Goal: Information Seeking & Learning: Find specific fact

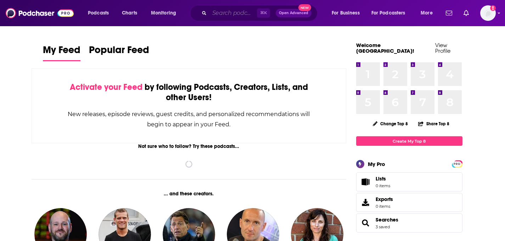
click at [221, 17] on input "Search podcasts, credits, & more..." at bounding box center [232, 12] width 47 height 11
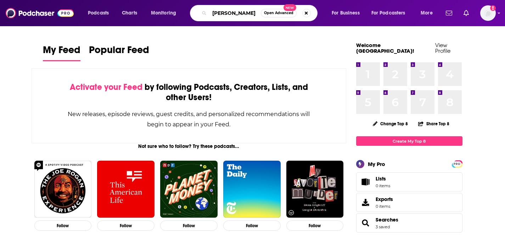
type input "[PERSON_NAME]"
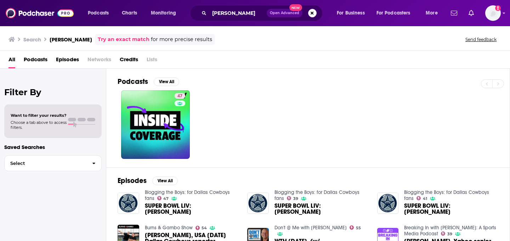
click at [59, 62] on span "Episodes" at bounding box center [67, 61] width 23 height 15
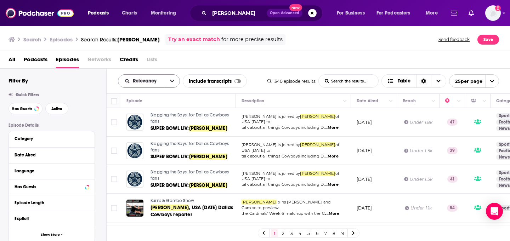
click at [167, 84] on button "open menu" at bounding box center [172, 81] width 15 height 13
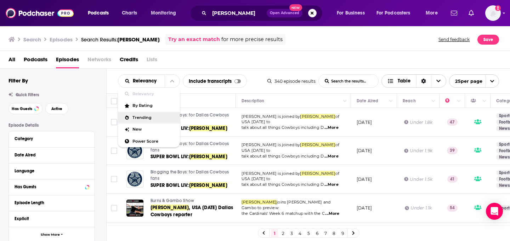
click at [406, 82] on span "Table" at bounding box center [404, 81] width 13 height 5
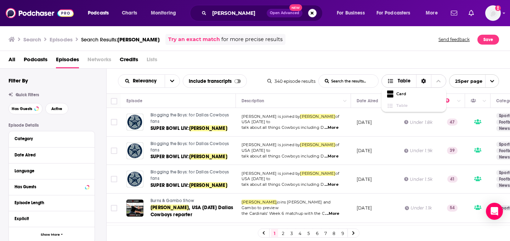
click at [437, 81] on icon "Choose View" at bounding box center [438, 81] width 4 height 2
click at [494, 80] on icon "open menu" at bounding box center [492, 81] width 5 height 5
click at [330, 68] on div "All Podcasts Episodes Networks Credits Lists" at bounding box center [256, 61] width 496 height 15
click at [60, 155] on div "Date Aired" at bounding box center [48, 155] width 66 height 5
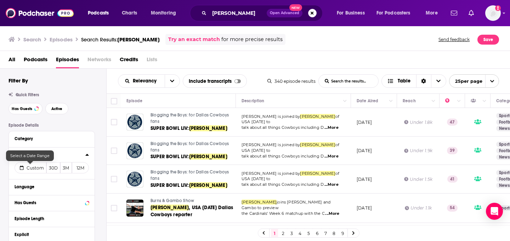
click at [31, 169] on span "Custom" at bounding box center [35, 167] width 17 height 5
select select "8"
select select "2025"
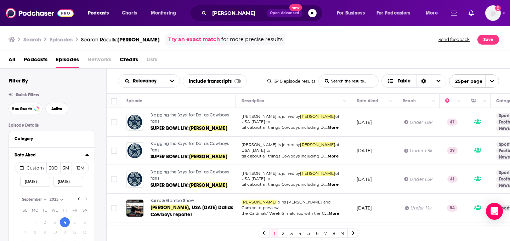
click at [31, 183] on input "[DATE]" at bounding box center [35, 182] width 30 height 10
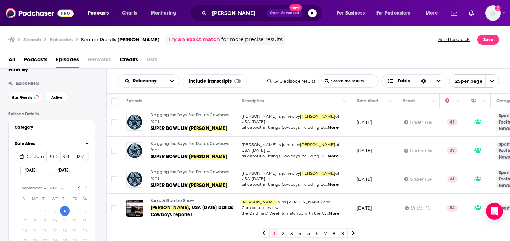
scroll to position [57, 0]
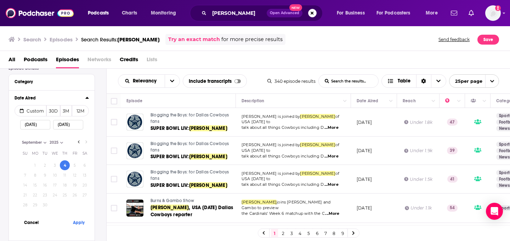
click at [78, 143] on select "2017 2018 2019 2020 2021 2022 2023 2024 2025" at bounding box center [65, 142] width 35 height 6
click at [79, 143] on select "2017 2018 2019 2020 2021 2022 2023 2024 2025" at bounding box center [65, 142] width 35 height 6
click at [80, 143] on select "2017 2018 2019 2020 2021 2022 2023 2024 2025" at bounding box center [65, 142] width 35 height 6
click at [35, 142] on select "January February March April May June July August September October November De…" at bounding box center [37, 142] width 35 height 6
select select "7"
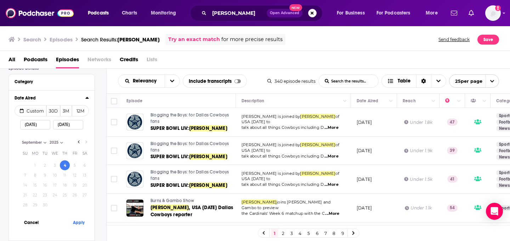
click at [20, 140] on select "January February March April May June July August September October November De…" at bounding box center [37, 142] width 35 height 6
click at [27, 125] on input "[DATE]" at bounding box center [35, 125] width 30 height 10
click at [33, 125] on input "[DATE]" at bounding box center [35, 125] width 30 height 10
click at [27, 125] on input "[DATE]" at bounding box center [35, 125] width 30 height 10
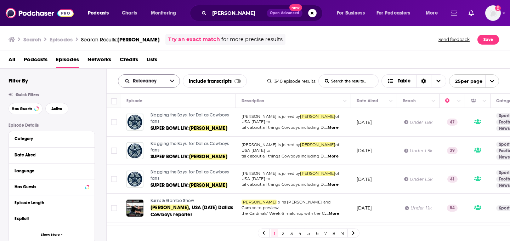
click at [157, 84] on div "Relevancy" at bounding box center [149, 80] width 62 height 13
click at [168, 84] on button "open menu" at bounding box center [172, 81] width 15 height 13
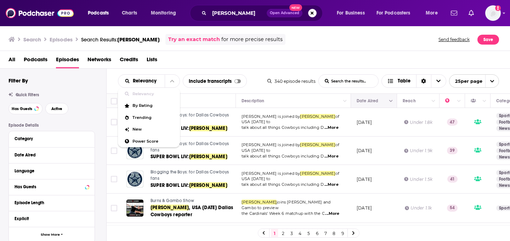
click at [368, 104] on button "Move" at bounding box center [373, 101] width 34 height 8
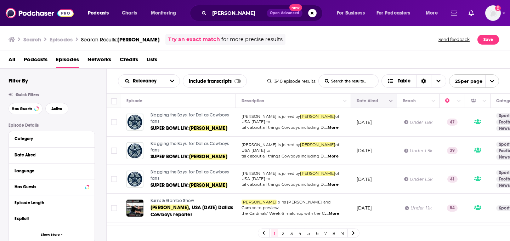
click at [393, 101] on button "Column Actions" at bounding box center [391, 101] width 8 height 8
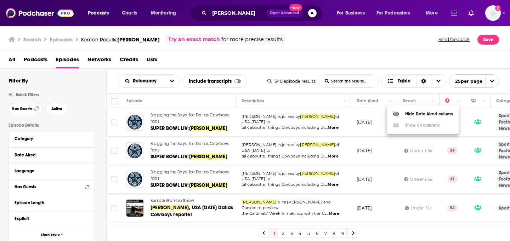
click at [369, 100] on div at bounding box center [255, 120] width 510 height 241
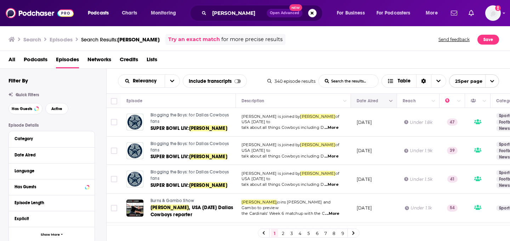
click at [368, 102] on button "Move" at bounding box center [373, 101] width 34 height 8
click at [24, 157] on div "Date Aired" at bounding box center [48, 155] width 66 height 5
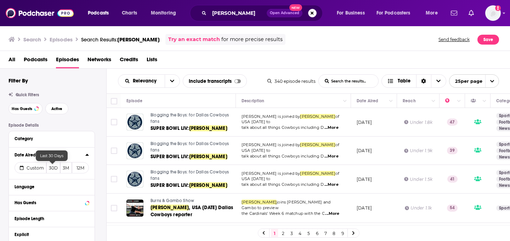
click at [50, 170] on button "30D" at bounding box center [53, 167] width 14 height 11
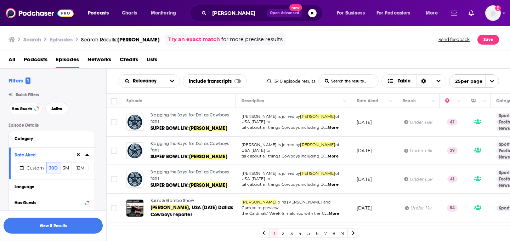
click at [47, 225] on button "View 8 Results" at bounding box center [53, 226] width 99 height 16
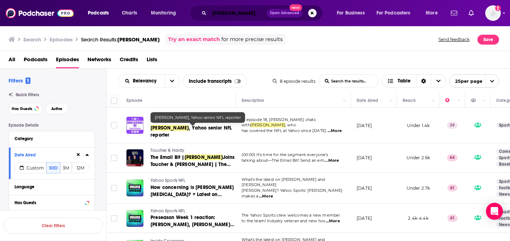
click at [239, 10] on input "[PERSON_NAME]" at bounding box center [237, 12] width 57 height 11
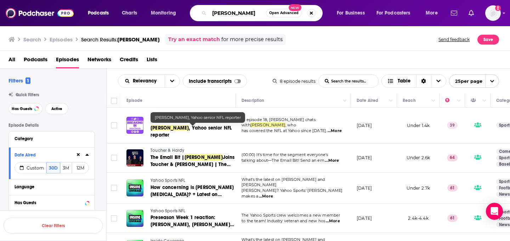
click at [239, 10] on input "[PERSON_NAME]" at bounding box center [237, 12] width 57 height 11
type input "[PERSON_NAME]"
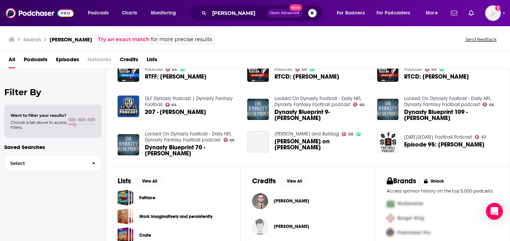
scroll to position [159, 0]
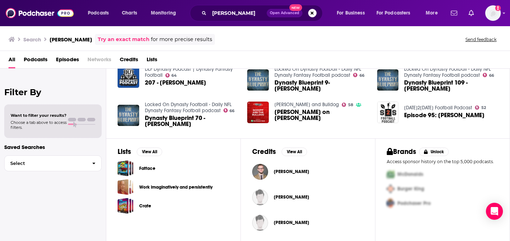
click at [70, 62] on span "Episodes" at bounding box center [67, 61] width 23 height 15
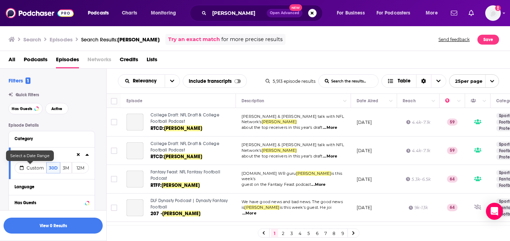
click at [35, 170] on span "Custom" at bounding box center [35, 167] width 17 height 5
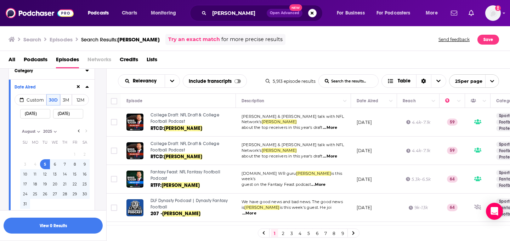
scroll to position [70, 0]
click at [64, 191] on tbody "1 2 3 4 5 6 7 8 9 10 11 12 13 14 15 16 17 18 19 20 21 22 23 24 25 26 27 28 29 3…" at bounding box center [54, 177] width 69 height 59
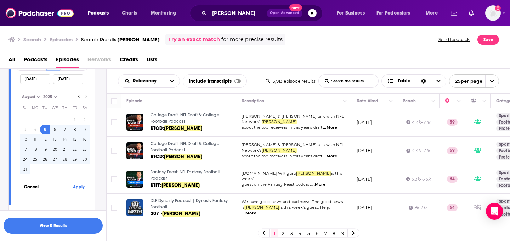
scroll to position [102, 0]
click at [34, 82] on input "[DATE]" at bounding box center [35, 80] width 30 height 10
click at [35, 81] on input "[DATE]" at bounding box center [35, 80] width 30 height 10
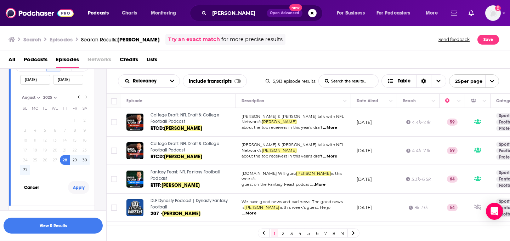
type input "[DATE]"
click at [79, 192] on button "Apply" at bounding box center [78, 187] width 21 height 13
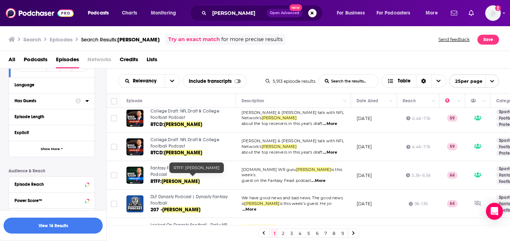
scroll to position [0, 0]
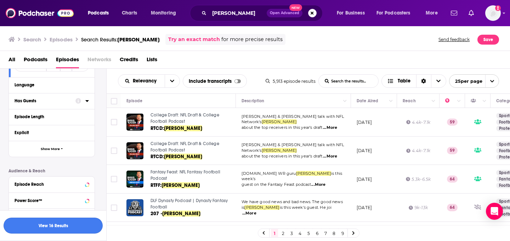
click at [60, 224] on button "View 16 Results" at bounding box center [53, 226] width 99 height 16
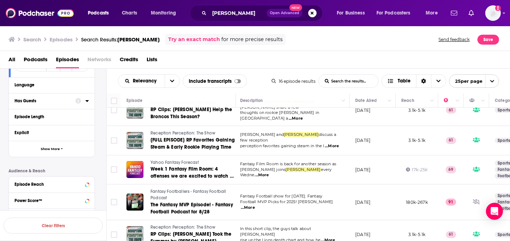
scroll to position [342, 1]
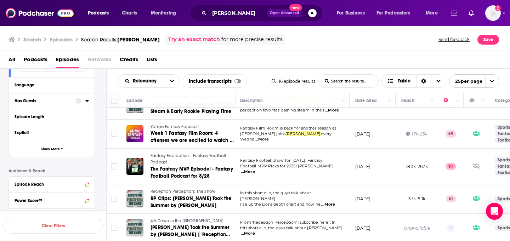
click at [255, 169] on span "...More" at bounding box center [248, 172] width 14 height 6
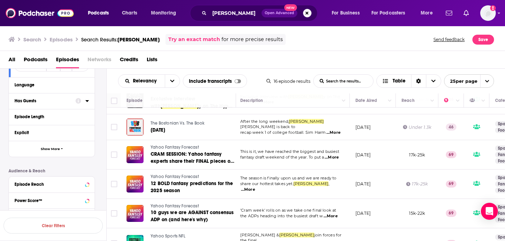
scroll to position [0, 1]
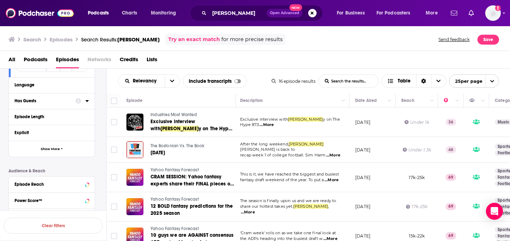
click at [268, 124] on span "...More" at bounding box center [267, 125] width 14 height 6
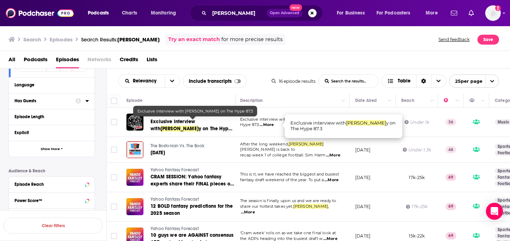
click at [175, 124] on span "Exclusive interview with" at bounding box center [172, 125] width 45 height 13
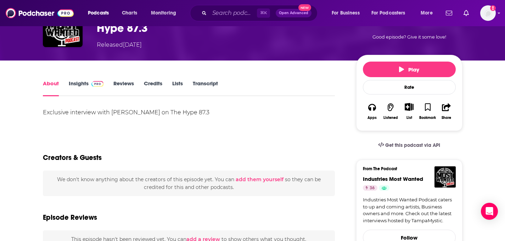
scroll to position [17, 0]
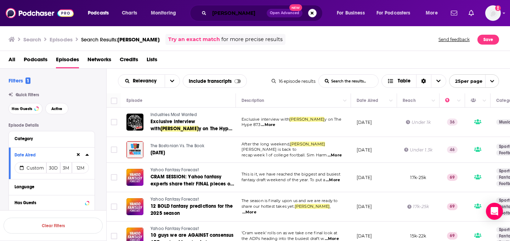
click at [246, 11] on input "[PERSON_NAME]" at bounding box center [237, 12] width 57 height 11
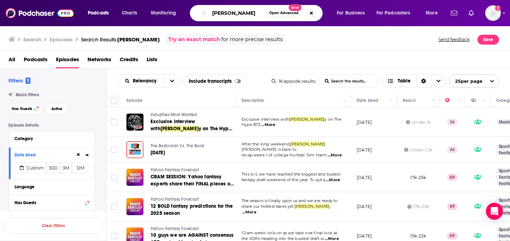
click at [246, 11] on input "[PERSON_NAME]" at bounding box center [237, 12] width 57 height 11
type input "[PERSON_NAME]"
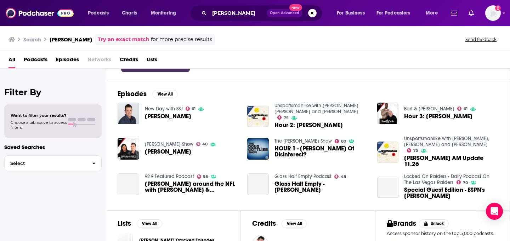
scroll to position [112, 0]
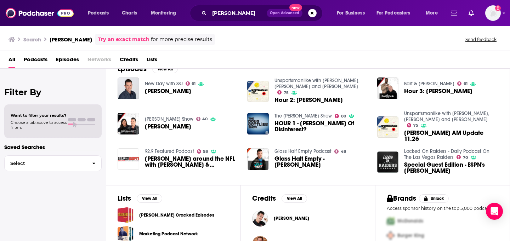
click at [61, 60] on span "Episodes" at bounding box center [67, 61] width 23 height 15
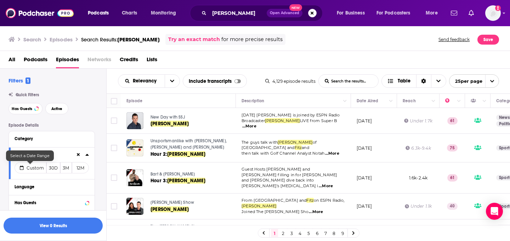
click at [27, 170] on span "Custom" at bounding box center [35, 167] width 17 height 5
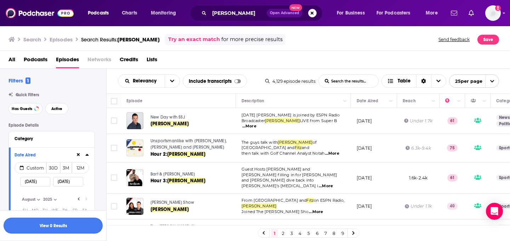
click at [46, 228] on button "View 0 Results" at bounding box center [53, 226] width 99 height 16
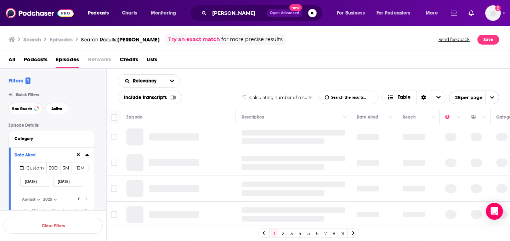
select select "7"
select select "2025"
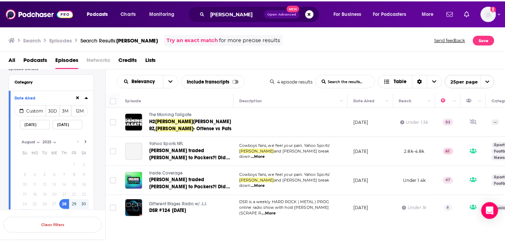
scroll to position [58, 0]
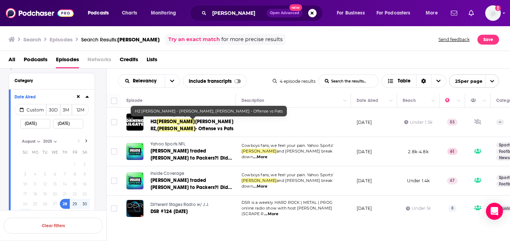
click at [197, 124] on span "[PERSON_NAME] RZ," at bounding box center [191, 125] width 83 height 13
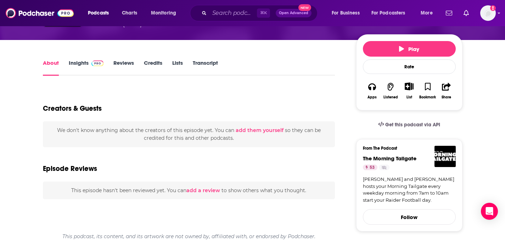
scroll to position [74, 0]
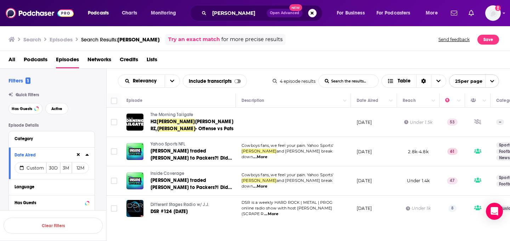
click at [278, 211] on span "...More" at bounding box center [271, 214] width 14 height 6
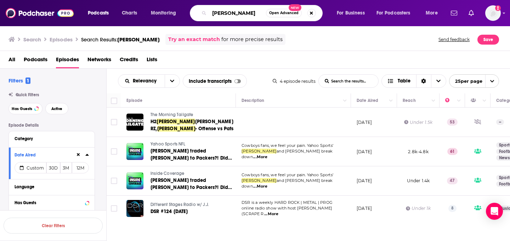
click at [225, 12] on input "[PERSON_NAME]" at bounding box center [237, 12] width 57 height 11
type input "[PERSON_NAME]"
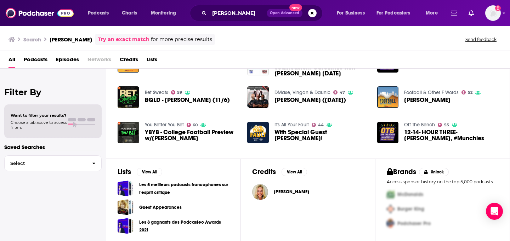
scroll to position [138, 0]
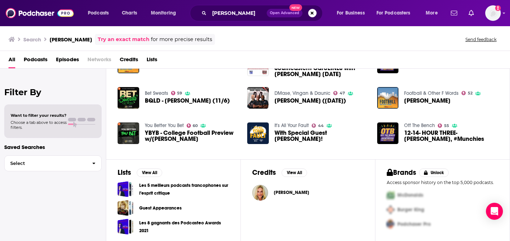
click at [66, 59] on span "Episodes" at bounding box center [67, 61] width 23 height 15
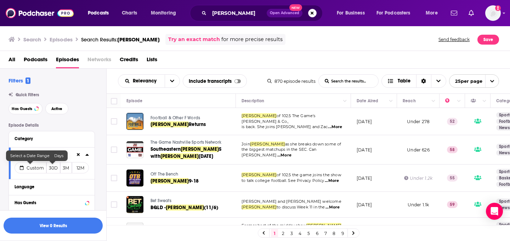
click at [35, 170] on span "Custom" at bounding box center [35, 167] width 17 height 5
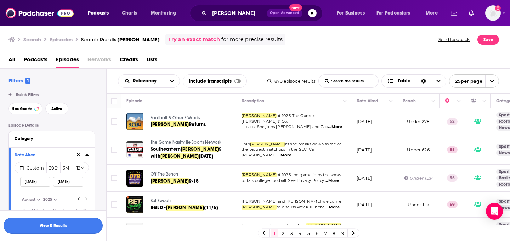
click at [56, 224] on button "View 0 Results" at bounding box center [53, 226] width 99 height 16
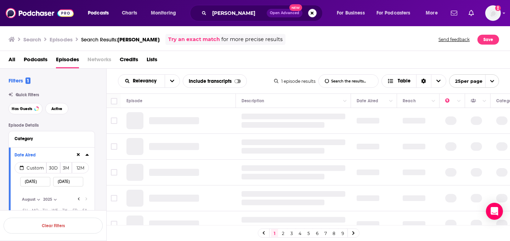
select select "8"
select select "2025"
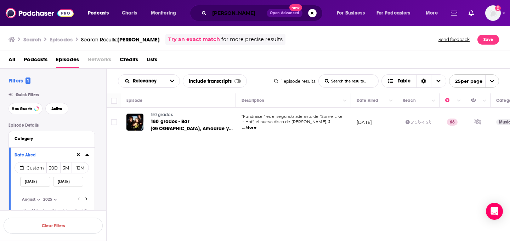
click at [244, 16] on input "[PERSON_NAME]" at bounding box center [237, 12] width 57 height 11
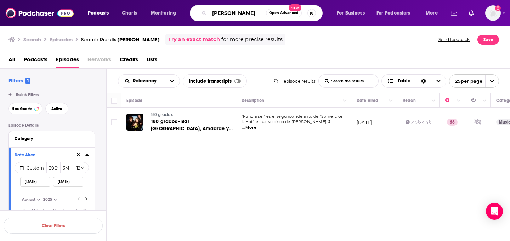
click at [244, 16] on input "[PERSON_NAME]" at bounding box center [237, 12] width 57 height 11
type input "[PERSON_NAME]"
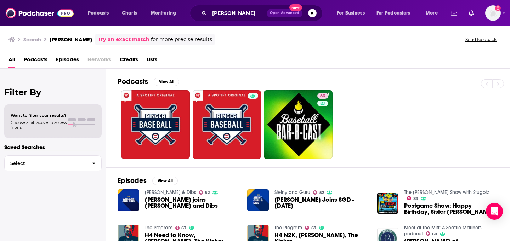
click at [66, 63] on span "Episodes" at bounding box center [67, 61] width 23 height 15
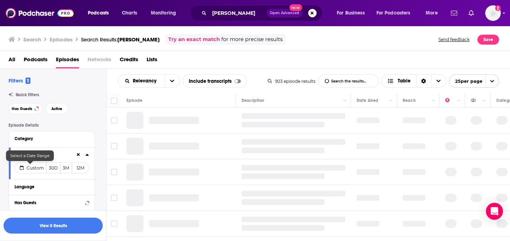
click at [29, 172] on button "Custom" at bounding box center [31, 167] width 32 height 11
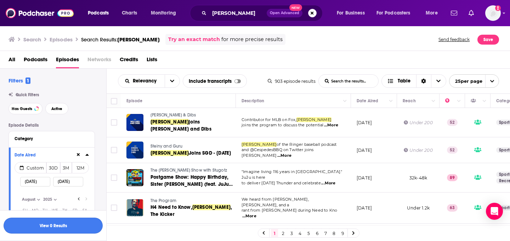
click at [42, 225] on button "View 0 Results" at bounding box center [53, 226] width 99 height 16
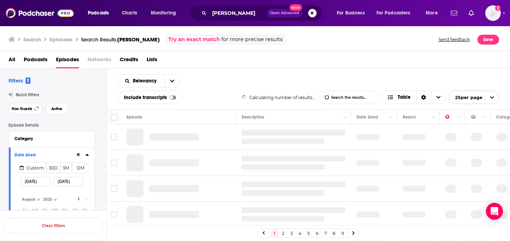
select select "7"
select select "2025"
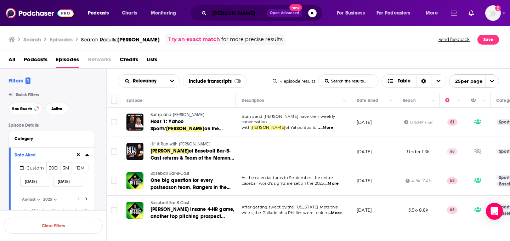
click at [235, 15] on input "[PERSON_NAME]" at bounding box center [237, 12] width 57 height 11
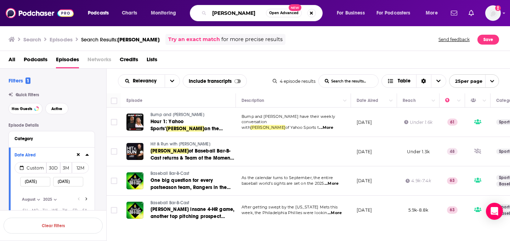
click at [235, 15] on input "[PERSON_NAME]" at bounding box center [237, 12] width 57 height 11
type input "[PERSON_NAME]"
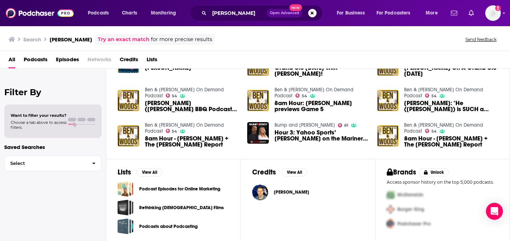
scroll to position [138, 0]
click at [59, 60] on span "Episodes" at bounding box center [67, 61] width 23 height 15
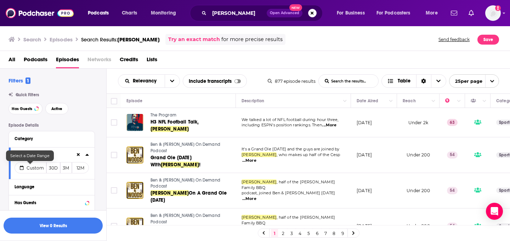
click at [30, 170] on span "Custom" at bounding box center [35, 167] width 17 height 5
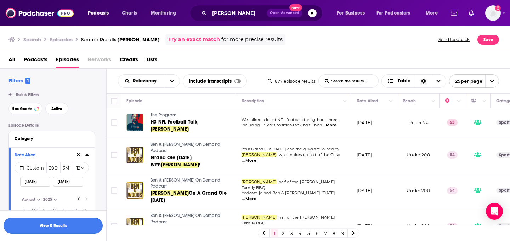
click at [57, 223] on button "View 0 Results" at bounding box center [53, 226] width 99 height 16
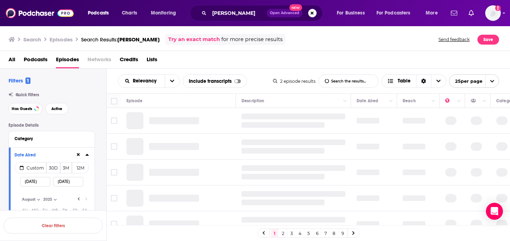
select select "7"
select select "2025"
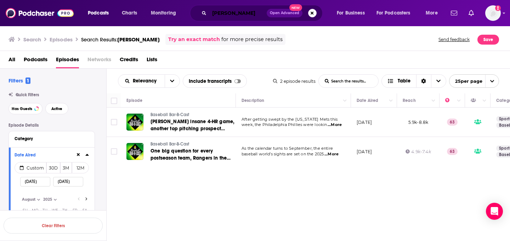
click at [230, 16] on input "[PERSON_NAME]" at bounding box center [237, 12] width 57 height 11
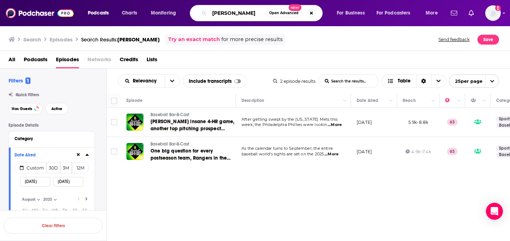
click at [230, 16] on input "[PERSON_NAME]" at bounding box center [237, 12] width 57 height 11
type input "[PERSON_NAME]"
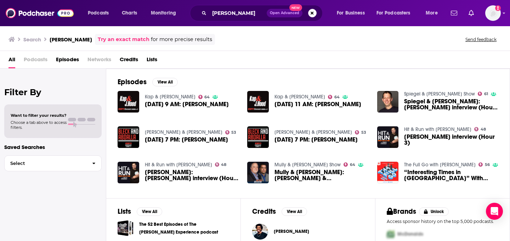
click at [63, 59] on span "Episodes" at bounding box center [67, 61] width 23 height 15
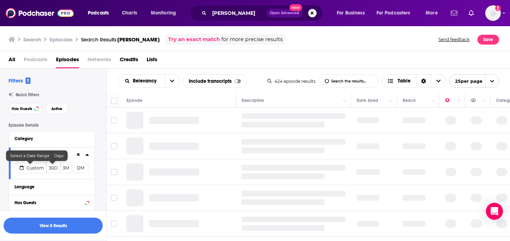
click at [38, 170] on span "Custom" at bounding box center [35, 167] width 17 height 5
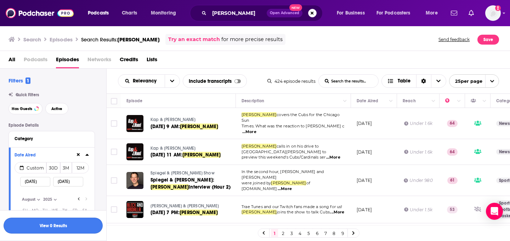
click at [49, 226] on button "View 0 Results" at bounding box center [53, 226] width 99 height 16
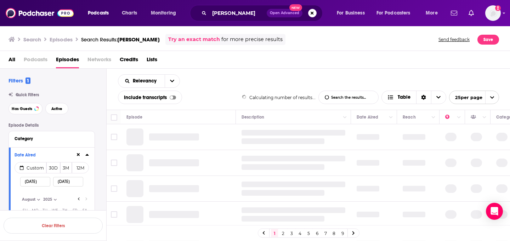
select select "8"
select select "2025"
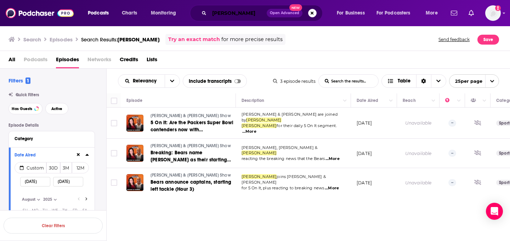
click at [236, 16] on input "[PERSON_NAME]" at bounding box center [237, 12] width 57 height 11
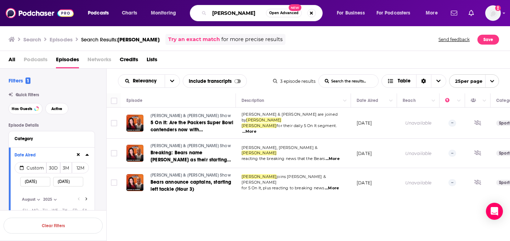
click at [236, 16] on input "[PERSON_NAME]" at bounding box center [237, 12] width 57 height 11
type input "[PERSON_NAME]"
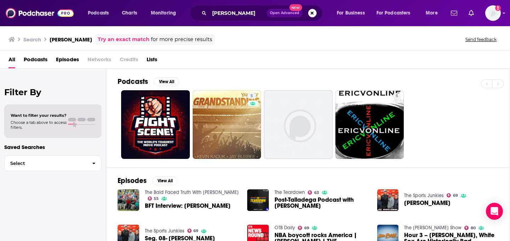
click at [70, 59] on span "Episodes" at bounding box center [67, 61] width 23 height 15
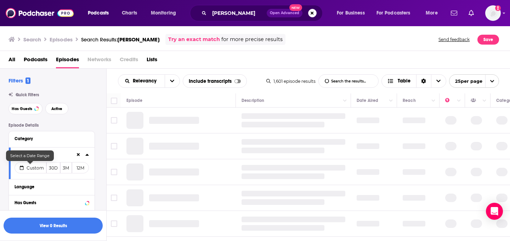
click at [36, 171] on span "Custom" at bounding box center [35, 167] width 17 height 5
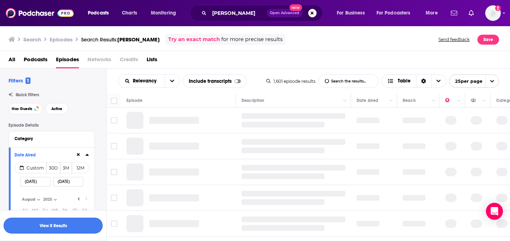
click at [44, 226] on button "View 0 Results" at bounding box center [53, 226] width 99 height 16
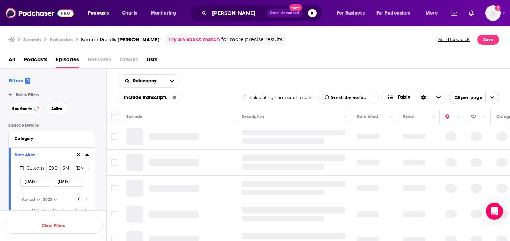
select select "8"
select select "2025"
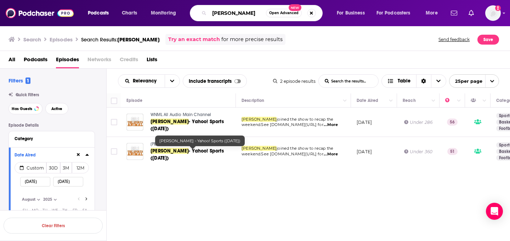
click at [249, 16] on input "[PERSON_NAME]" at bounding box center [237, 12] width 57 height 11
type input "[PERSON_NAME]"
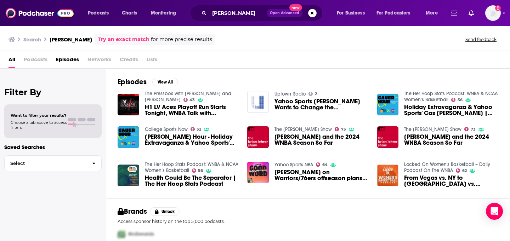
click at [61, 59] on span "Episodes" at bounding box center [67, 61] width 23 height 15
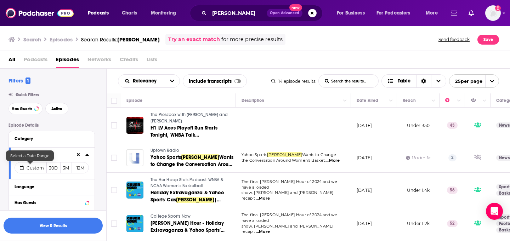
click at [35, 171] on span "Custom" at bounding box center [35, 167] width 17 height 5
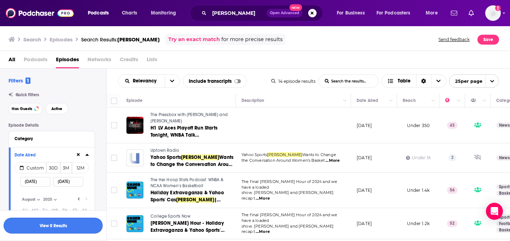
click at [44, 222] on button "View 0 Results" at bounding box center [53, 226] width 99 height 16
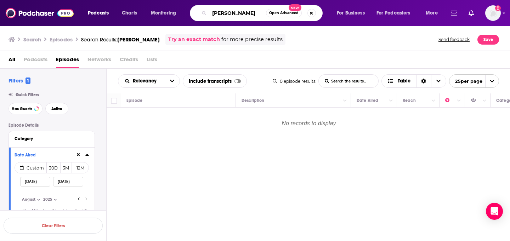
click at [223, 12] on input "[PERSON_NAME]" at bounding box center [237, 12] width 57 height 11
